Goal: Information Seeking & Learning: Find specific fact

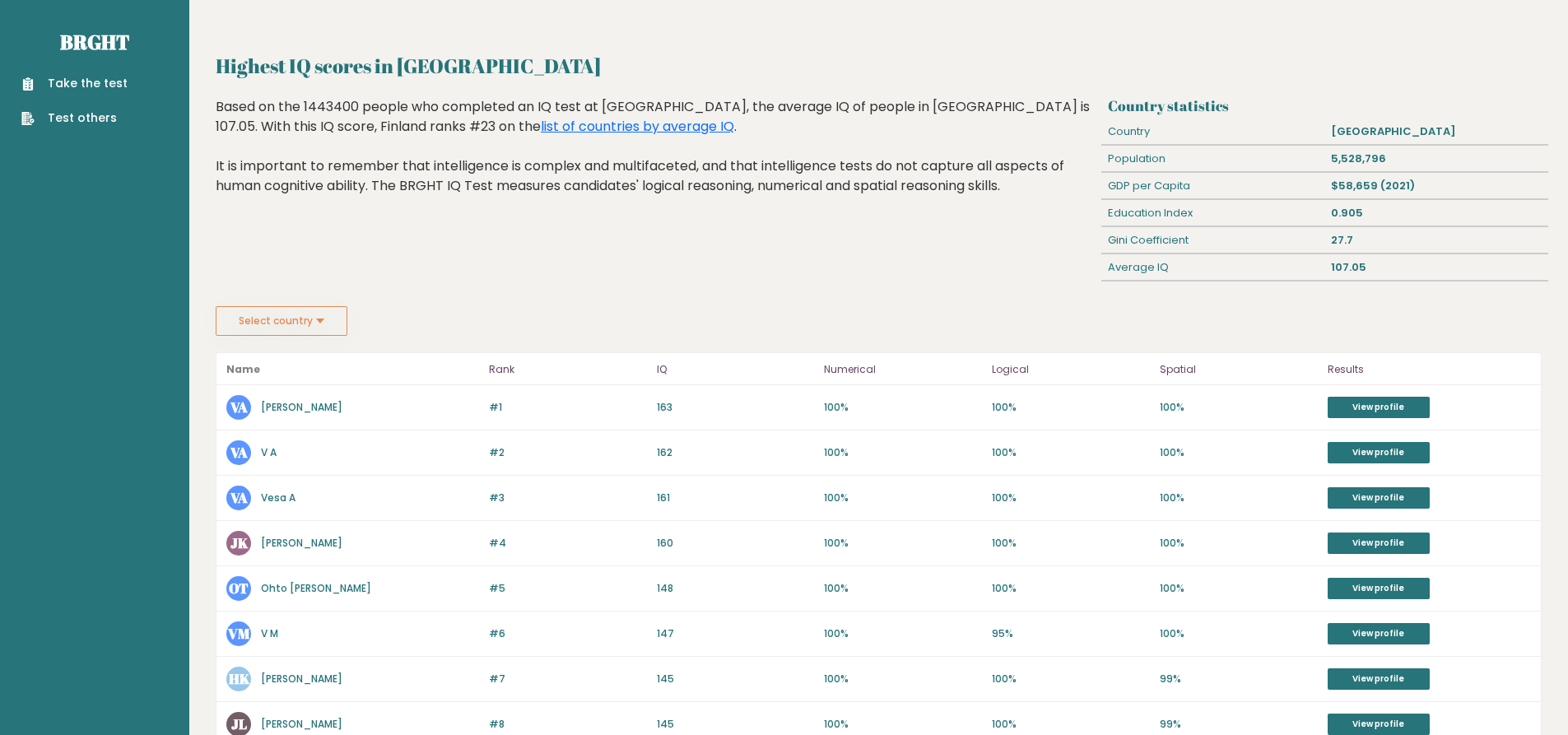
drag, startPoint x: 215, startPoint y: 79, endPoint x: 437, endPoint y: 77, distance: 222.0
click at [435, 77] on div "Highest IQ scores in [GEOGRAPHIC_DATA] Country statistics Country [GEOGRAPHIC_D…" at bounding box center [879, 697] width 1379 height 1396
click at [441, 77] on h2 "Highest IQ scores in [GEOGRAPHIC_DATA]" at bounding box center [879, 65] width 1326 height 29
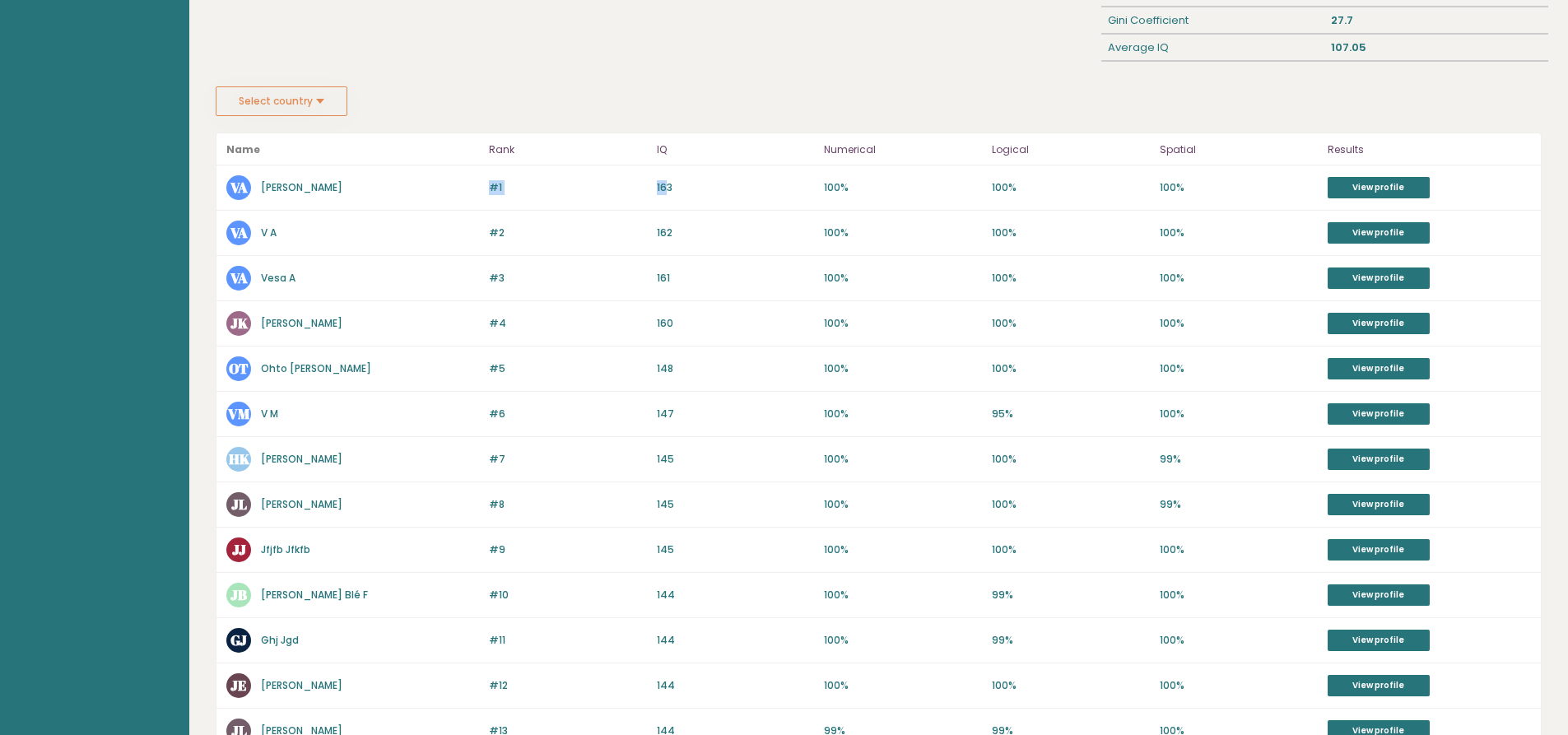
drag, startPoint x: 478, startPoint y: 191, endPoint x: 664, endPoint y: 186, distance: 186.1
click at [664, 186] on div "#1 VA Vesa Ala-Laurinaho 163 #1 163 100% 100% 100% View profile" at bounding box center [879, 188] width 1325 height 45
click at [669, 184] on p "163" at bounding box center [735, 187] width 158 height 15
click at [666, 194] on p "163" at bounding box center [735, 187] width 158 height 15
drag, startPoint x: 658, startPoint y: 191, endPoint x: 680, endPoint y: 189, distance: 22.1
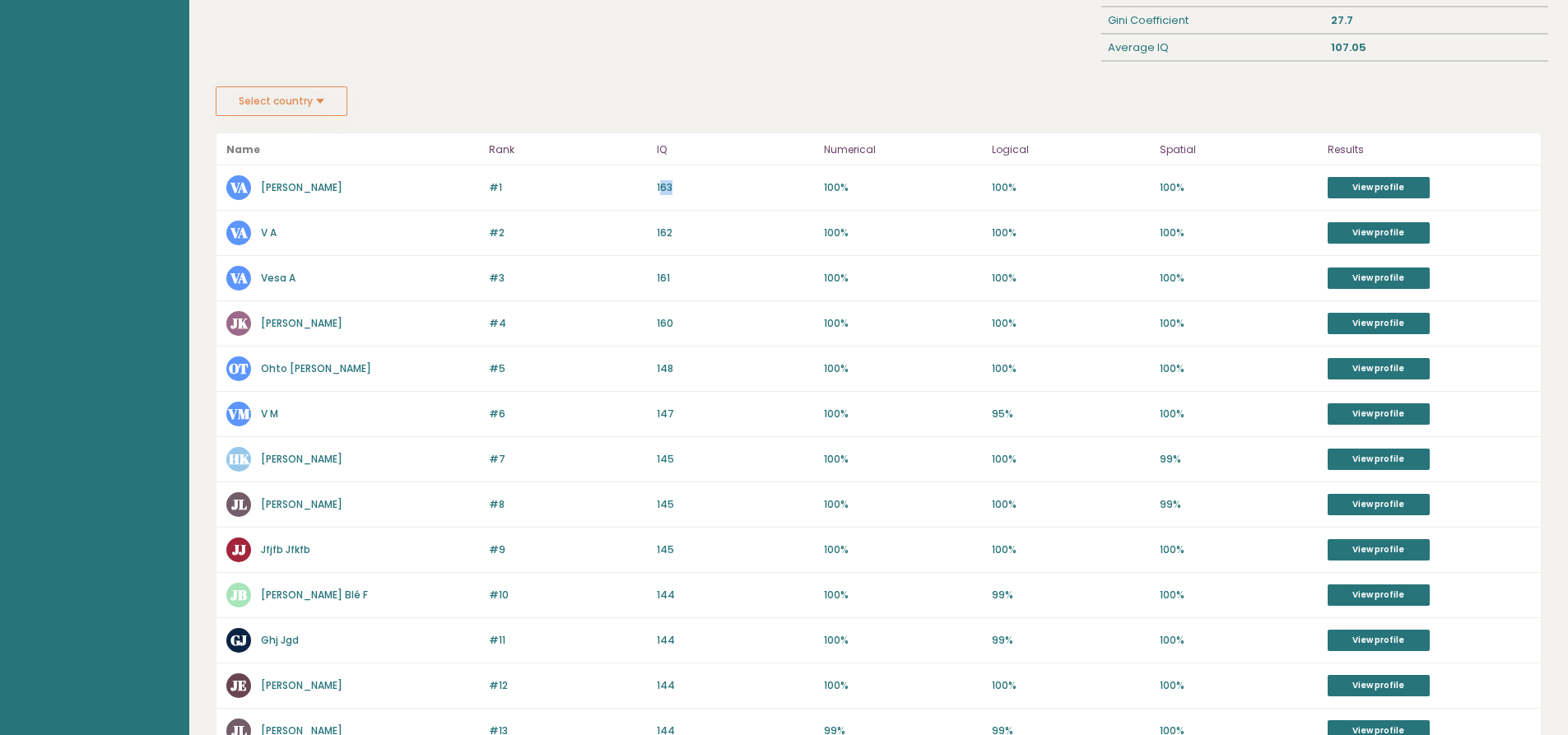
click at [680, 189] on p "163" at bounding box center [735, 187] width 158 height 15
drag, startPoint x: 644, startPoint y: 187, endPoint x: 679, endPoint y: 186, distance: 35.0
click at [679, 186] on div "#1 VA Vesa Ala-Laurinaho 163 #1 163 100% 100% 100% View profile" at bounding box center [879, 188] width 1325 height 45
click at [679, 186] on p "163" at bounding box center [735, 187] width 158 height 15
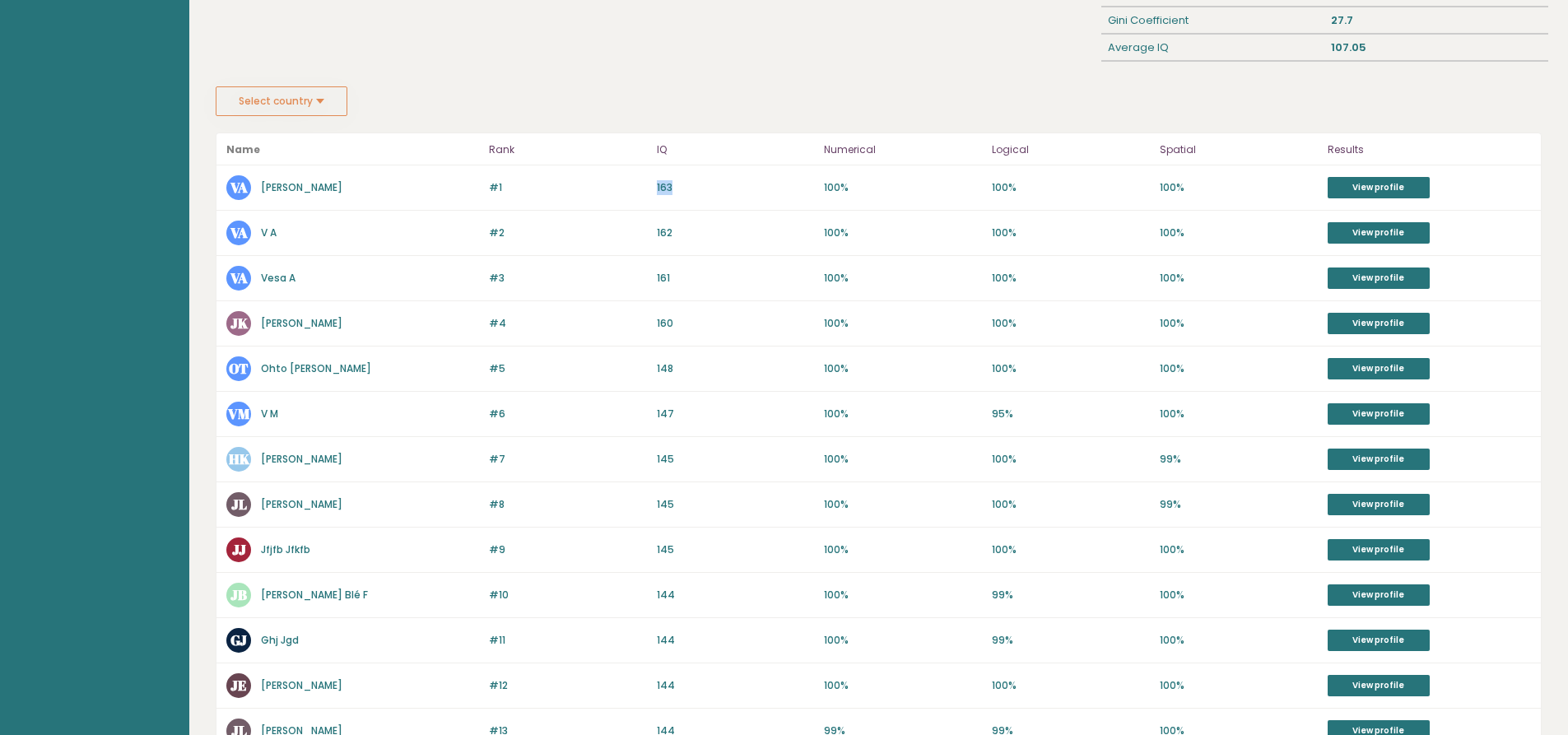
drag, startPoint x: 653, startPoint y: 189, endPoint x: 690, endPoint y: 191, distance: 37.1
click at [690, 191] on div "#1 VA Vesa Ala-Laurinaho 163 #1 163 100% 100% 100% View profile" at bounding box center [879, 188] width 1325 height 45
click at [690, 191] on p "163" at bounding box center [735, 187] width 158 height 15
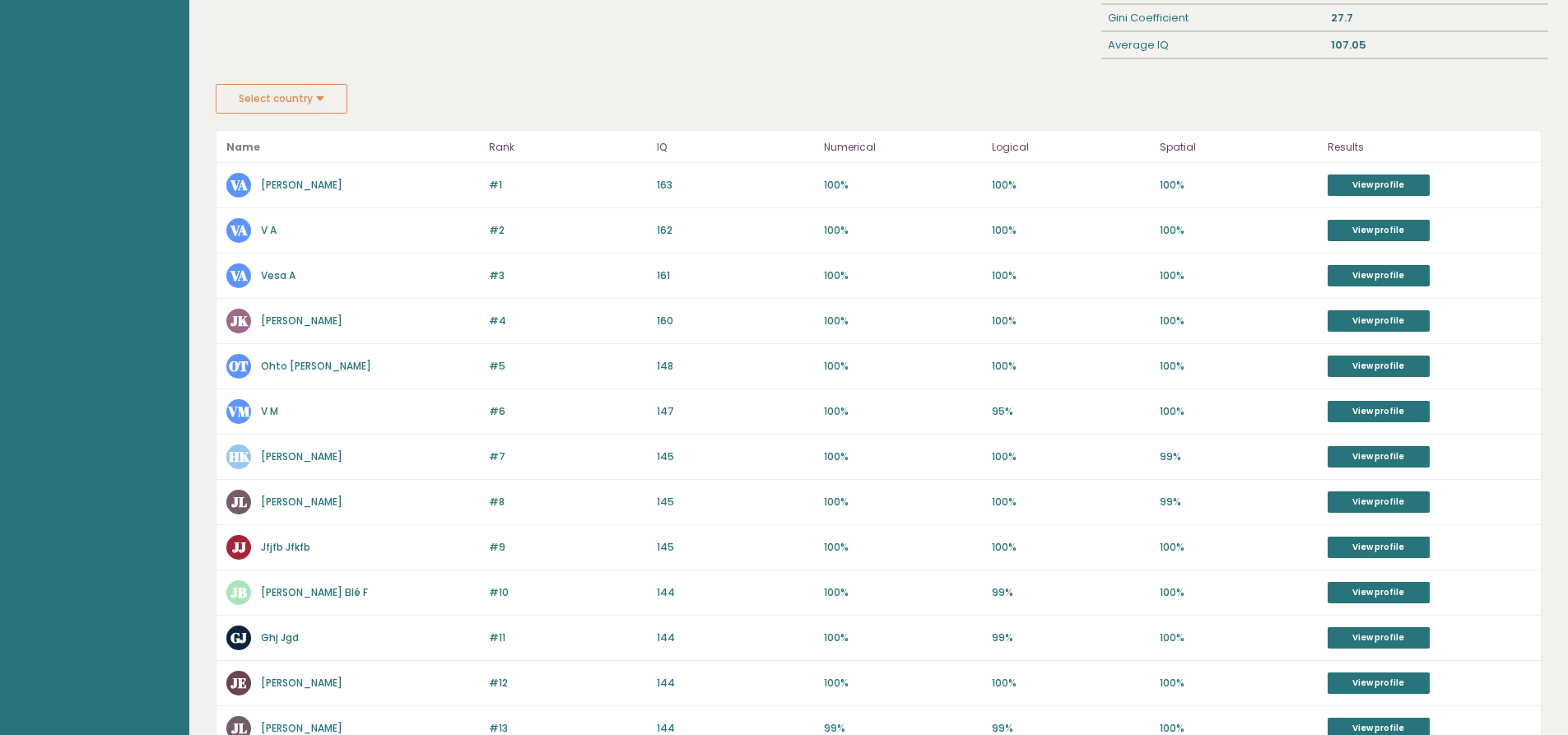
scroll to position [0, 0]
